Goal: Task Accomplishment & Management: Complete application form

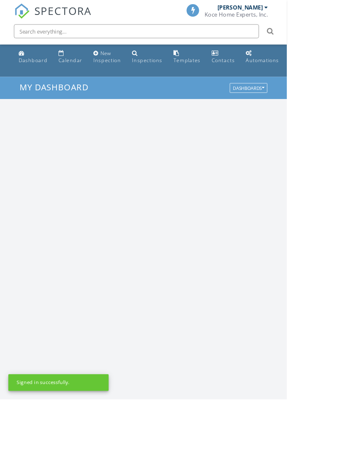
scroll to position [1418, 342]
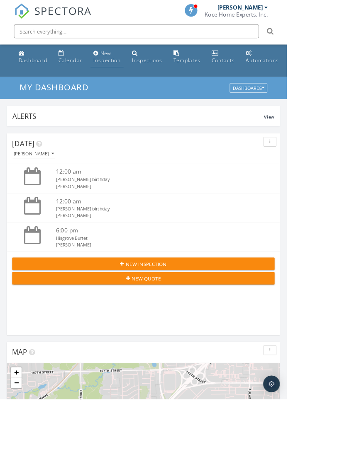
click at [125, 67] on div "New Inspection" at bounding box center [127, 68] width 33 height 16
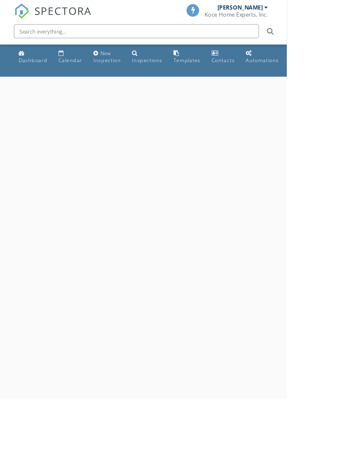
select select "8"
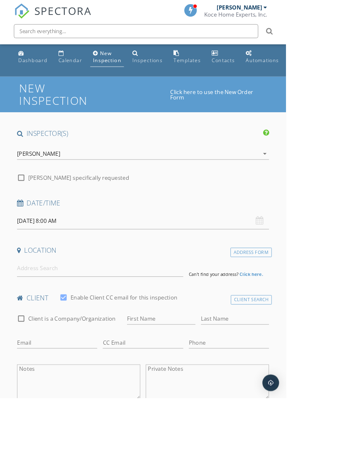
click at [70, 260] on input "09/29/2025 8:00 AM" at bounding box center [170, 264] width 301 height 20
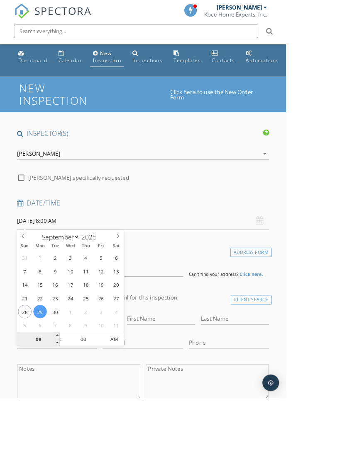
click at [52, 404] on input "08" at bounding box center [45, 406] width 51 height 17
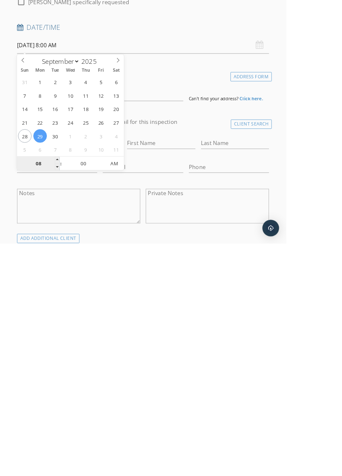
scroll to position [28, 0]
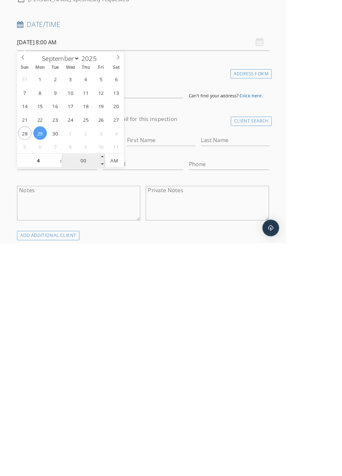
click at [100, 377] on input "00" at bounding box center [99, 378] width 51 height 17
type input "04"
type input "09/29/2025 4:00 AM"
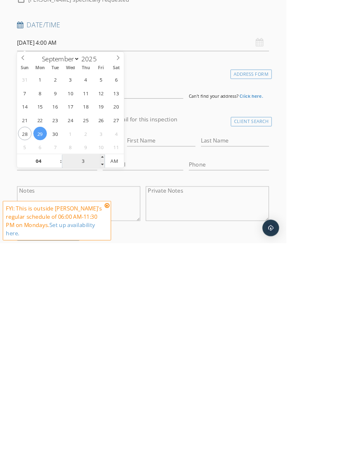
type input "30"
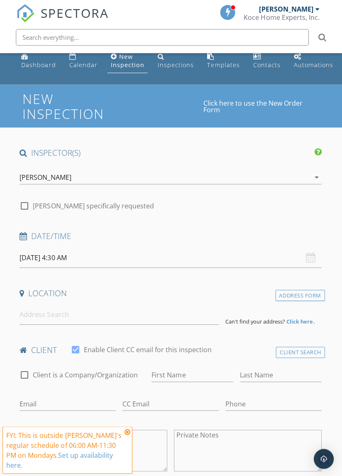
scroll to position [7, 0]
click at [78, 256] on input "09/29/2025 4:30 AM" at bounding box center [170, 257] width 301 height 20
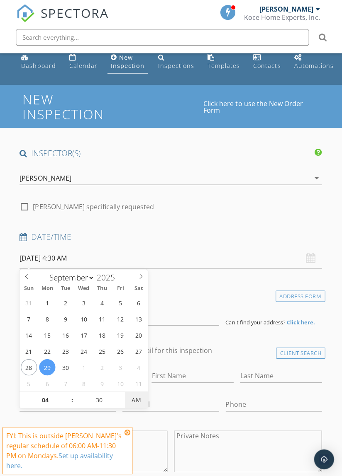
click at [138, 400] on span "AM" at bounding box center [136, 399] width 23 height 17
type input "[DATE] 4:30 PM"
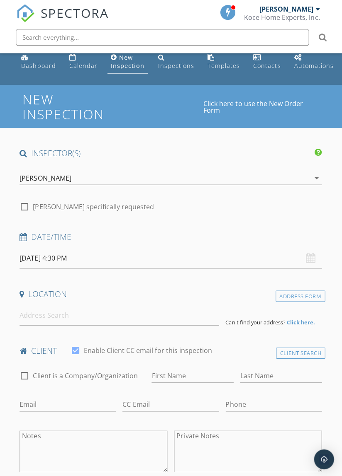
click at [220, 233] on h4 "Date/Time" at bounding box center [170, 236] width 301 height 11
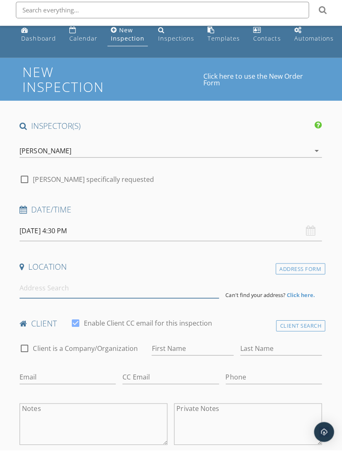
click at [119, 317] on input at bounding box center [119, 314] width 198 height 20
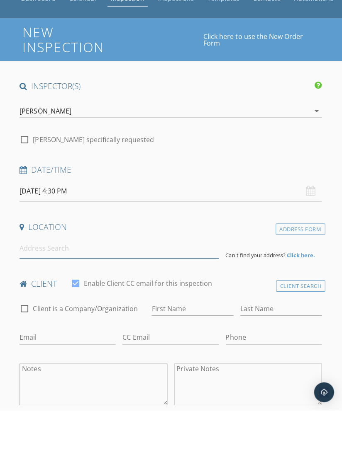
click at [68, 313] on input at bounding box center [119, 314] width 198 height 20
type input "4"
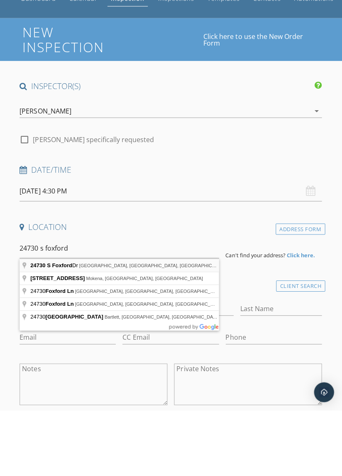
type input "24730 S Foxford Dr, Manhattan, IL, USA"
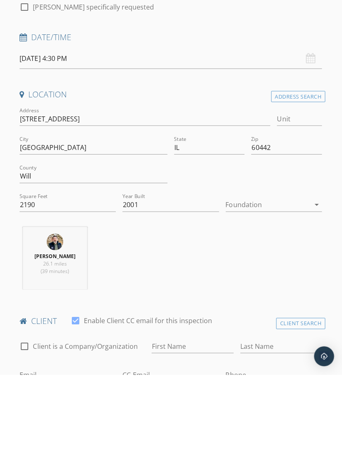
scroll to position [105, 0]
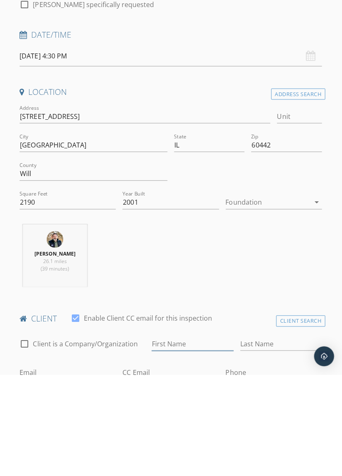
click at [177, 441] on input "First Name" at bounding box center [192, 446] width 81 height 14
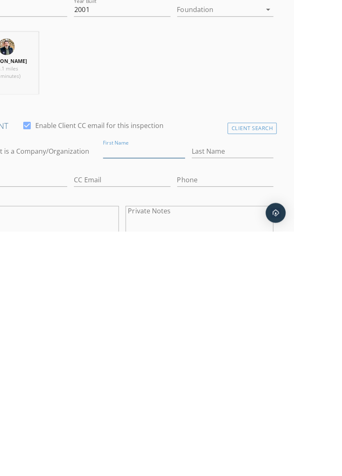
scroll to position [155, 0]
type input "[PERSON_NAME]"
click at [270, 397] on input "Last Name" at bounding box center [280, 397] width 81 height 14
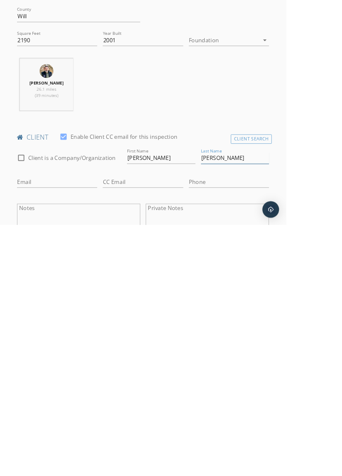
type input "[PERSON_NAME]"
click at [56, 421] on input "Email" at bounding box center [68, 425] width 96 height 14
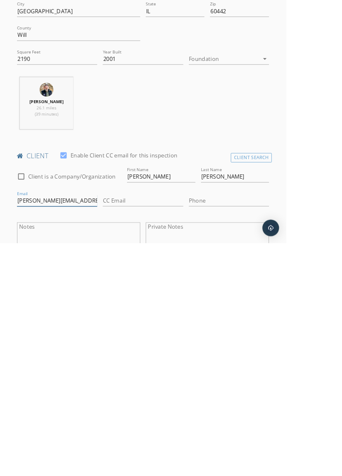
type input "Christopher.t.m20@gmail.com"
click at [262, 420] on input "Phone" at bounding box center [273, 426] width 96 height 14
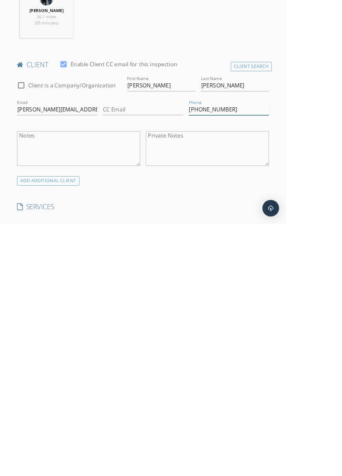
scroll to position [268, 0]
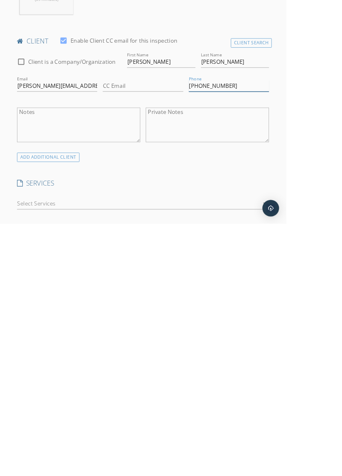
type input "[PHONE_NUMBER]"
click at [92, 449] on div at bounding box center [164, 452] width 289 height 13
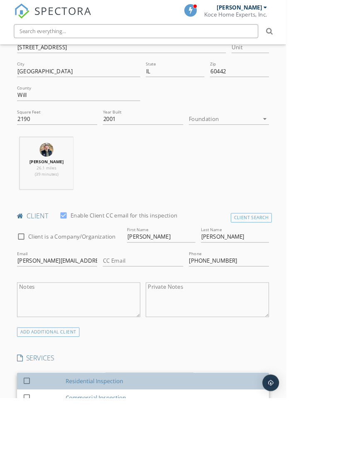
click at [110, 458] on div "Residential Inspection" at bounding box center [112, 456] width 69 height 10
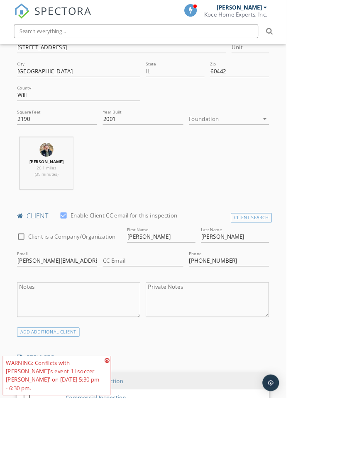
click at [127, 434] on icon at bounding box center [128, 431] width 6 height 7
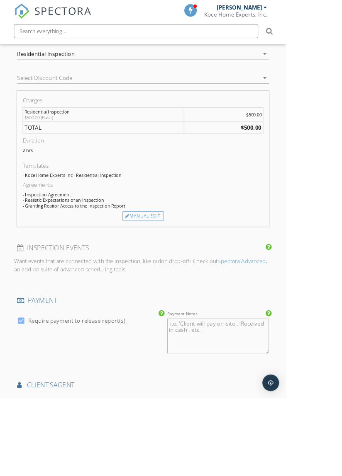
scroll to position [658, 0]
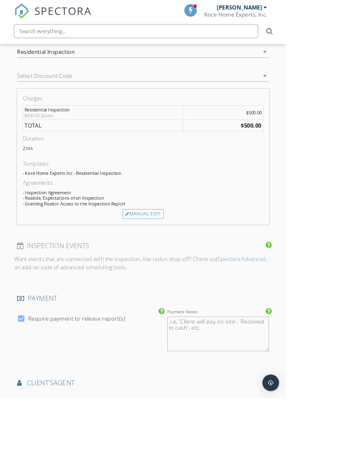
click at [80, 476] on input "text" at bounding box center [170, 483] width 301 height 14
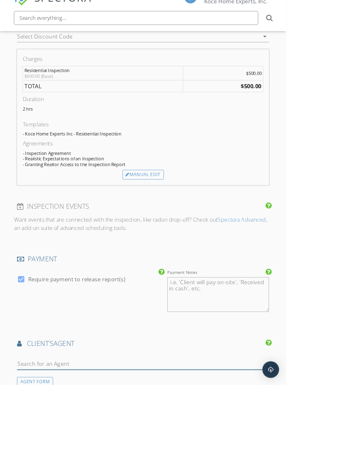
scroll to position [751, 0]
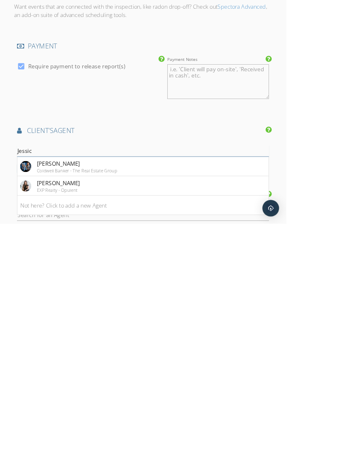
type input "[PERSON_NAME]"
click at [103, 408] on li "Jessica Diaz EXP Realty - Opulent" at bounding box center [171, 408] width 300 height 23
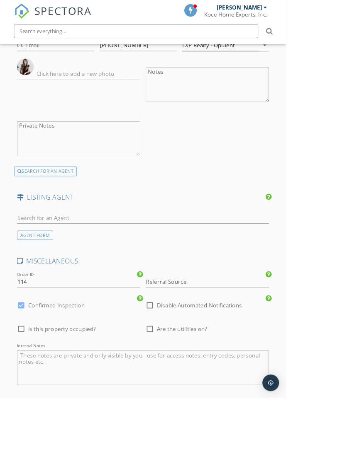
scroll to position [1121, 0]
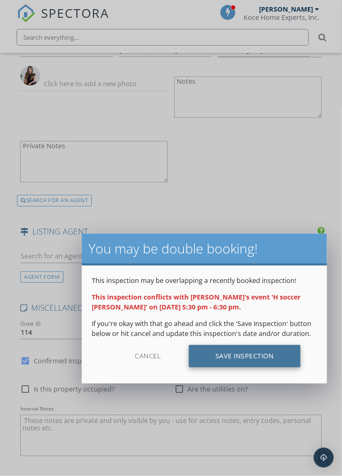
click at [251, 354] on div "Save Inspection" at bounding box center [244, 356] width 111 height 22
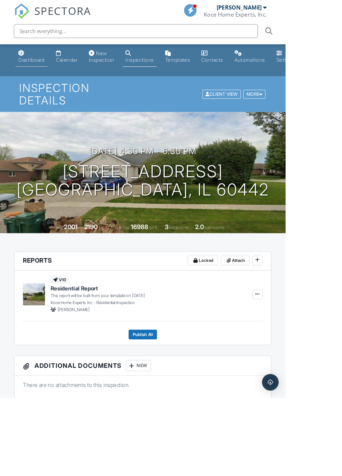
click at [36, 69] on div "Dashboard" at bounding box center [38, 71] width 32 height 7
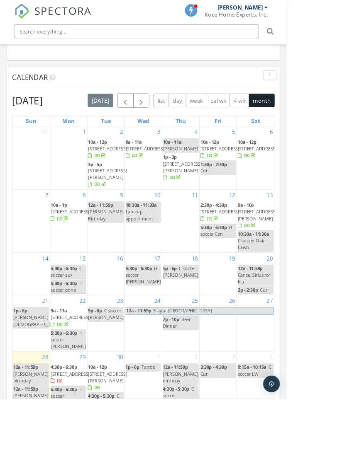
scroll to position [827, 0]
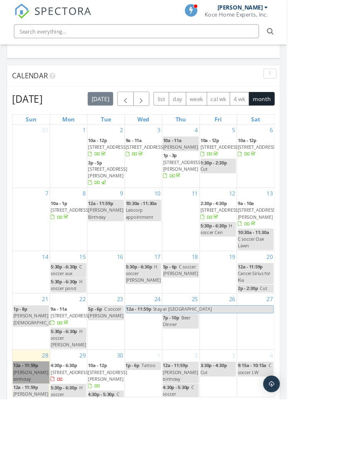
click at [44, 444] on link "12a - 11:59p Rich Pacheco's birthday" at bounding box center [37, 444] width 43 height 26
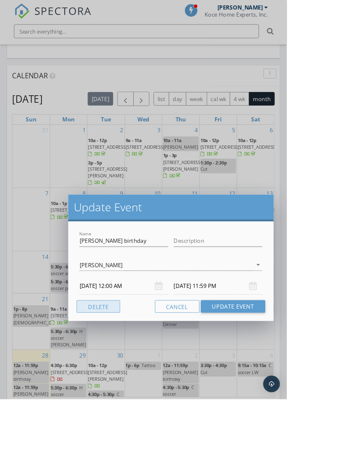
click at [122, 368] on button "Delete" at bounding box center [117, 365] width 52 height 15
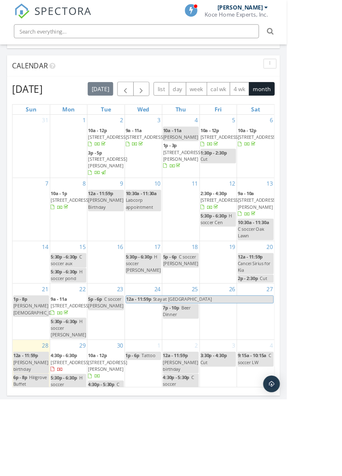
scroll to position [875, 0]
